Goal: Task Accomplishment & Management: Manage account settings

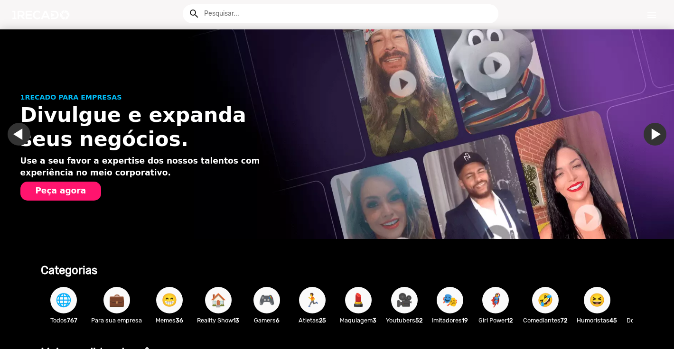
click at [656, 9] on link "menu" at bounding box center [651, 14] width 30 height 17
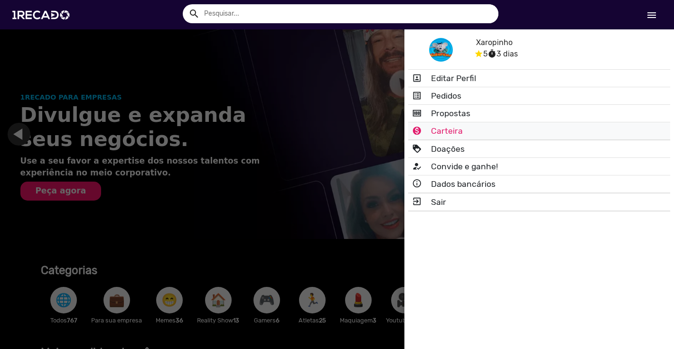
click at [456, 132] on link "monetization_on_outlined Carteira" at bounding box center [539, 130] width 262 height 17
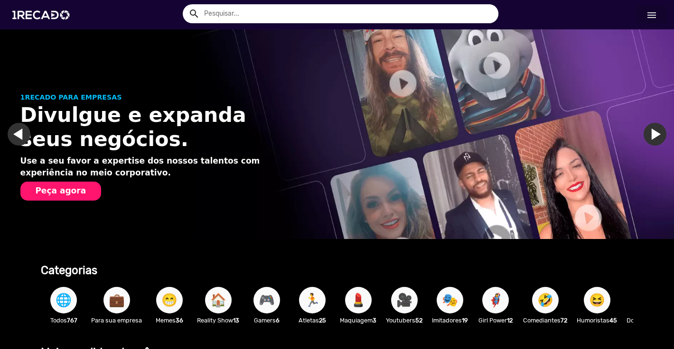
scroll to position [0, 1347]
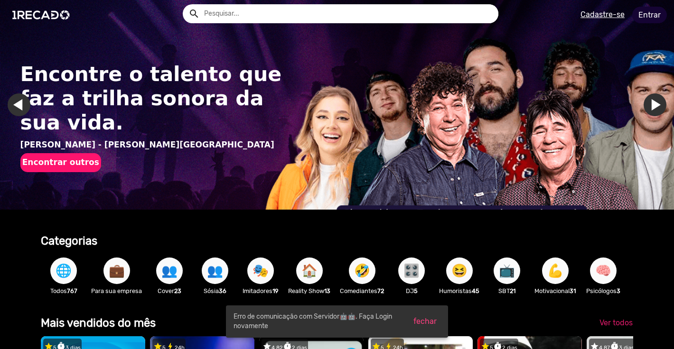
click at [652, 15] on link "Entrar" at bounding box center [649, 15] width 35 height 17
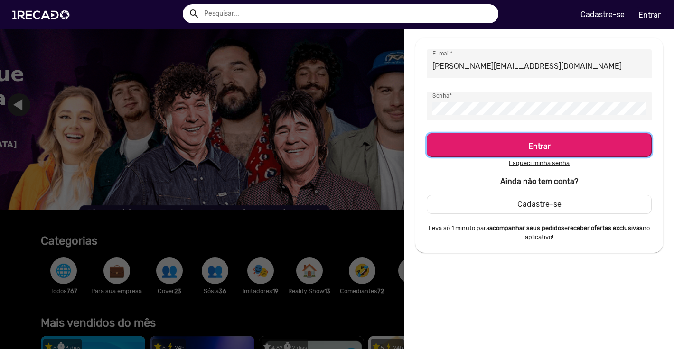
scroll to position [0, 674]
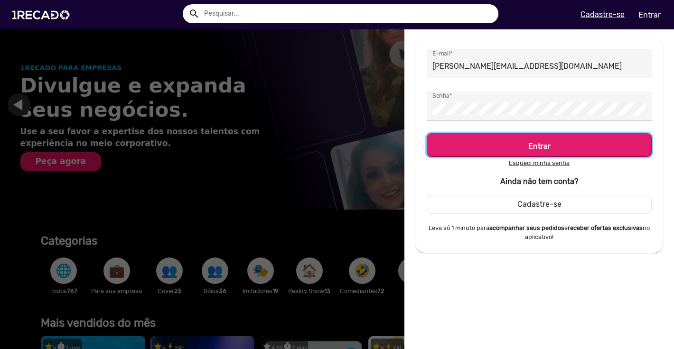
click at [523, 143] on h5 "Entrar" at bounding box center [539, 144] width 208 height 13
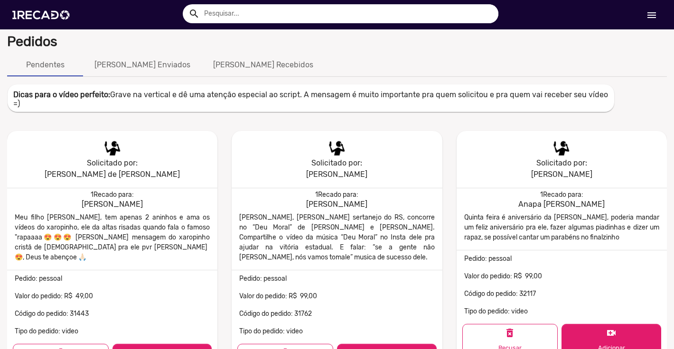
click at [658, 13] on link "menu" at bounding box center [651, 14] width 30 height 17
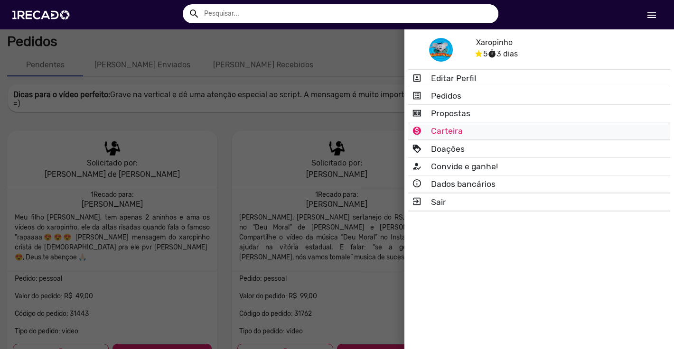
click at [423, 134] on mat-icon "monetization_on_outlined" at bounding box center [417, 130] width 11 height 11
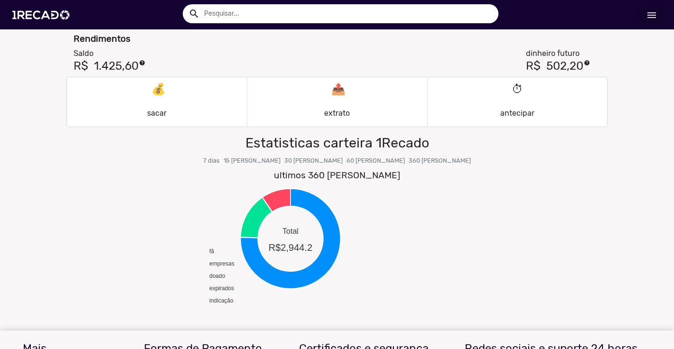
click at [166, 102] on p "💰 sacar" at bounding box center [156, 102] width 19 height 46
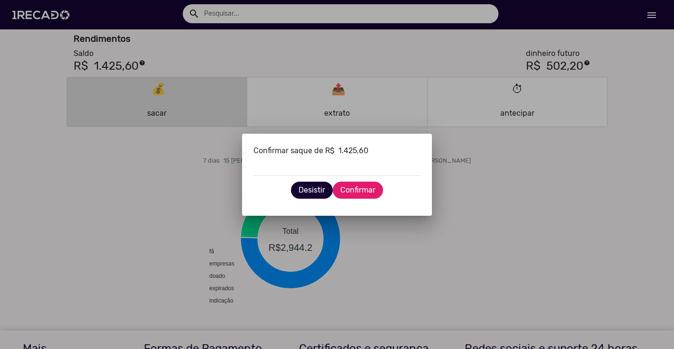
click at [352, 190] on span "Confirmar" at bounding box center [357, 189] width 35 height 9
